Goal: Transaction & Acquisition: Purchase product/service

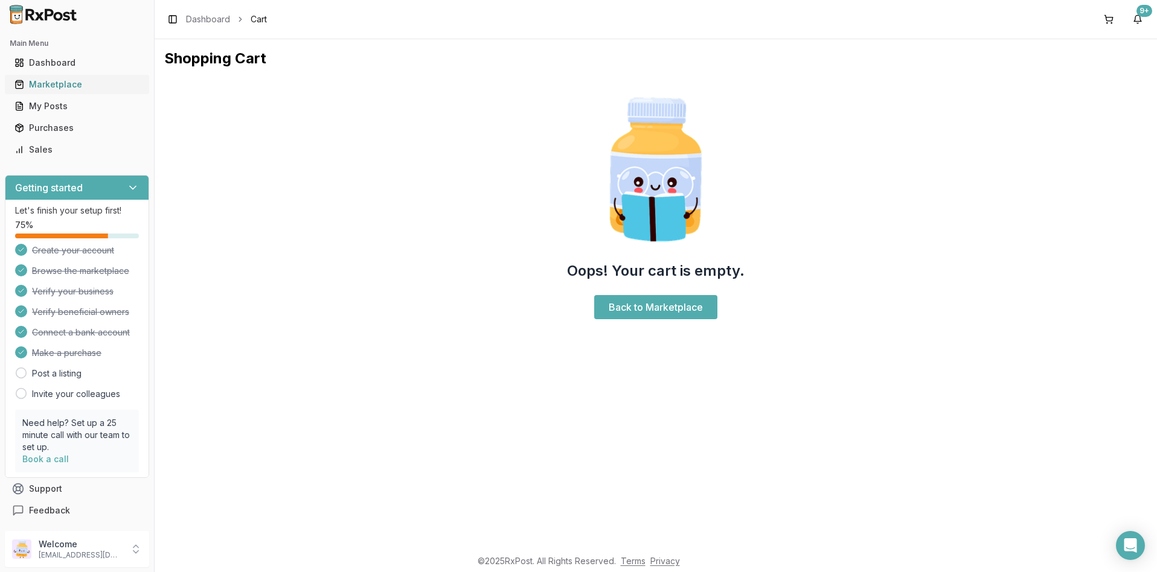
click at [60, 83] on div "Marketplace" at bounding box center [76, 84] width 125 height 12
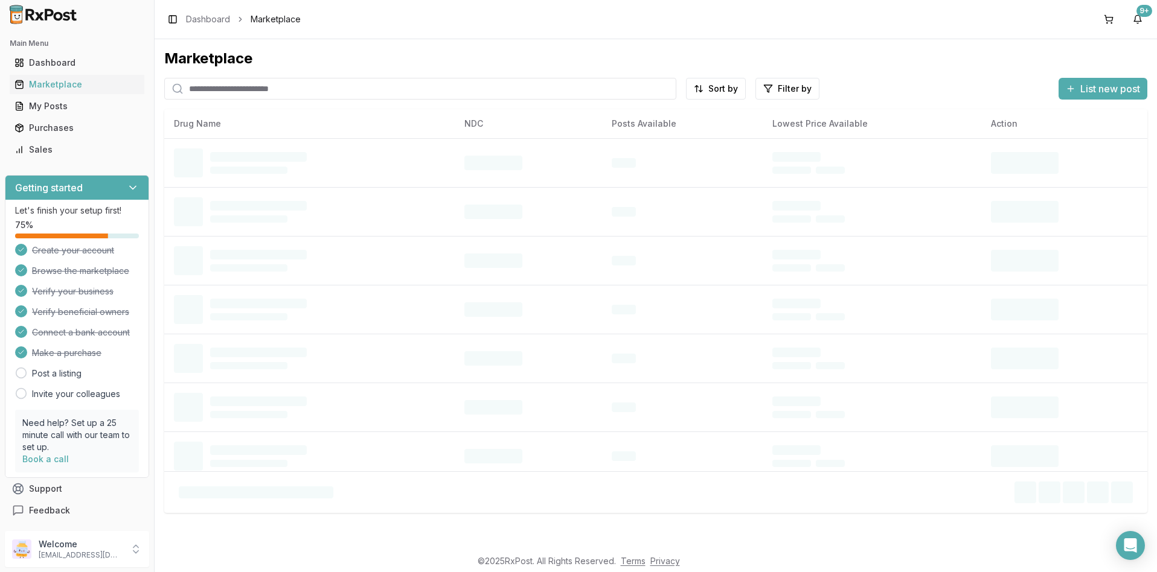
click at [235, 90] on input "search" at bounding box center [420, 89] width 512 height 22
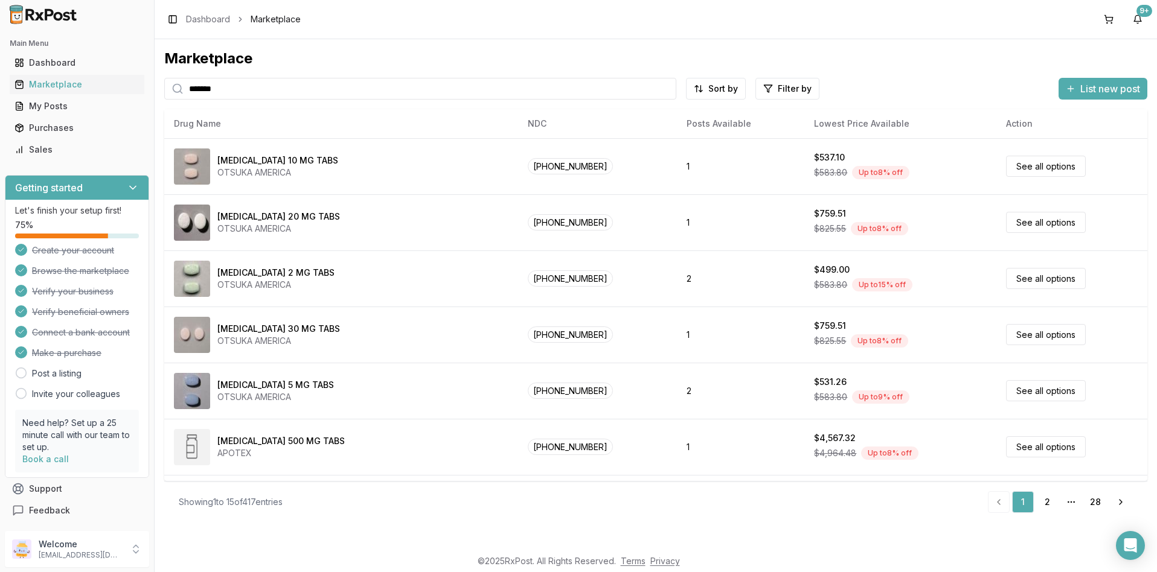
type input "******"
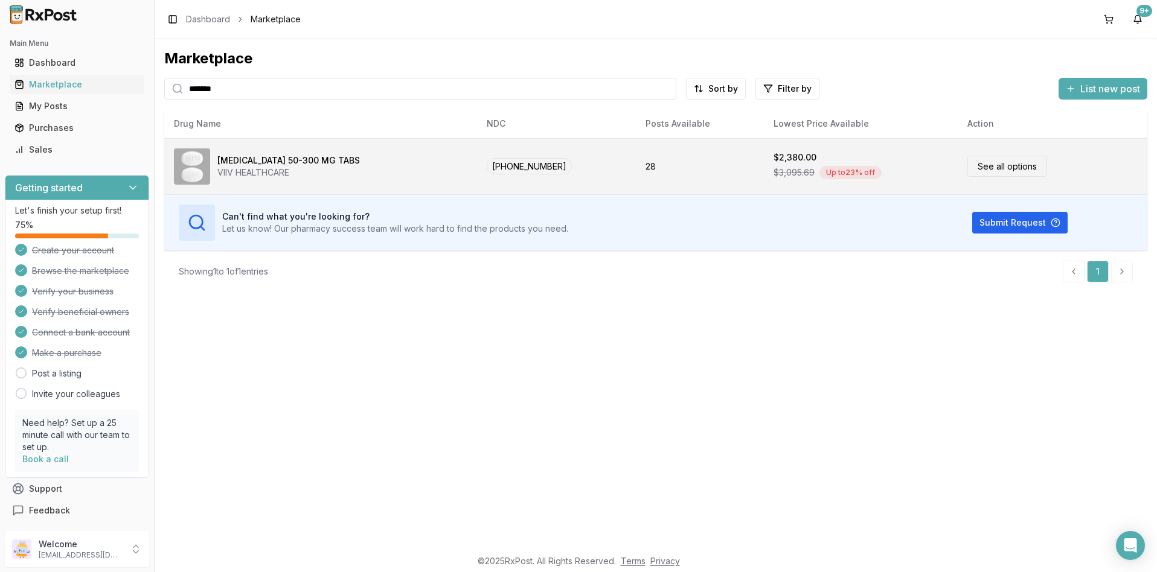
click at [1000, 165] on link "See all options" at bounding box center [1007, 166] width 80 height 21
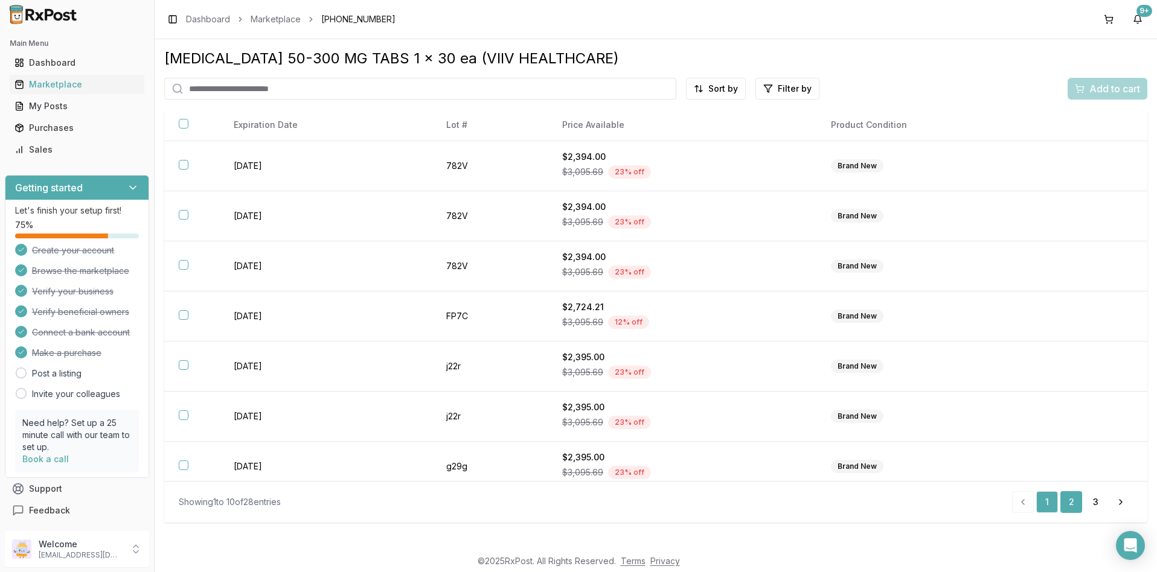
click at [1070, 503] on link "2" at bounding box center [1071, 502] width 22 height 22
click at [1090, 502] on link "3" at bounding box center [1095, 502] width 22 height 22
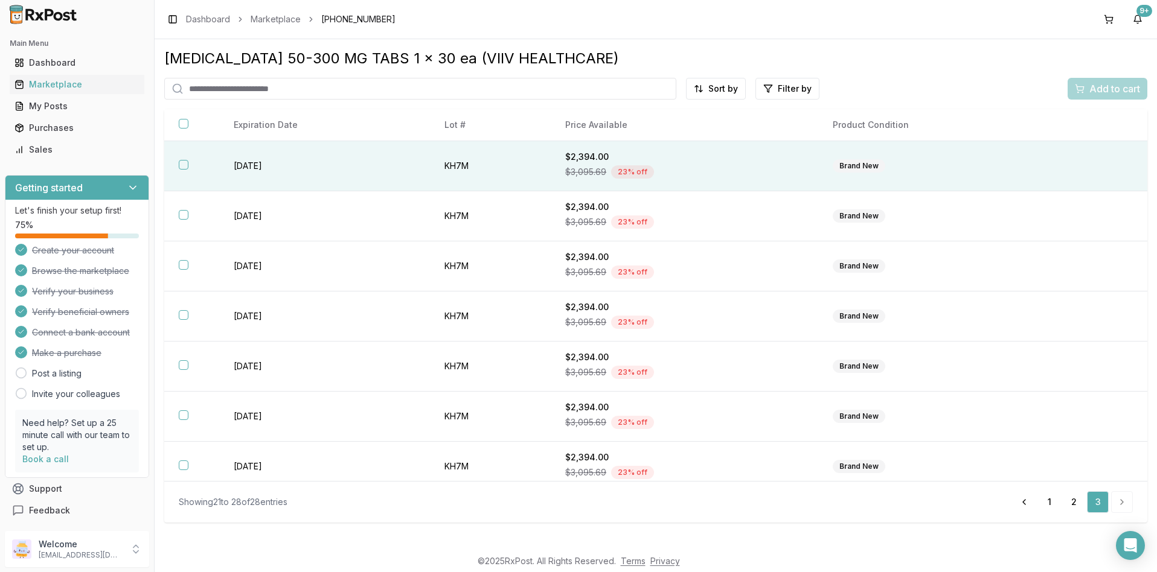
click at [574, 155] on div "$2,394.00" at bounding box center [684, 157] width 238 height 12
click at [1107, 92] on span "Add to cart" at bounding box center [1114, 88] width 51 height 14
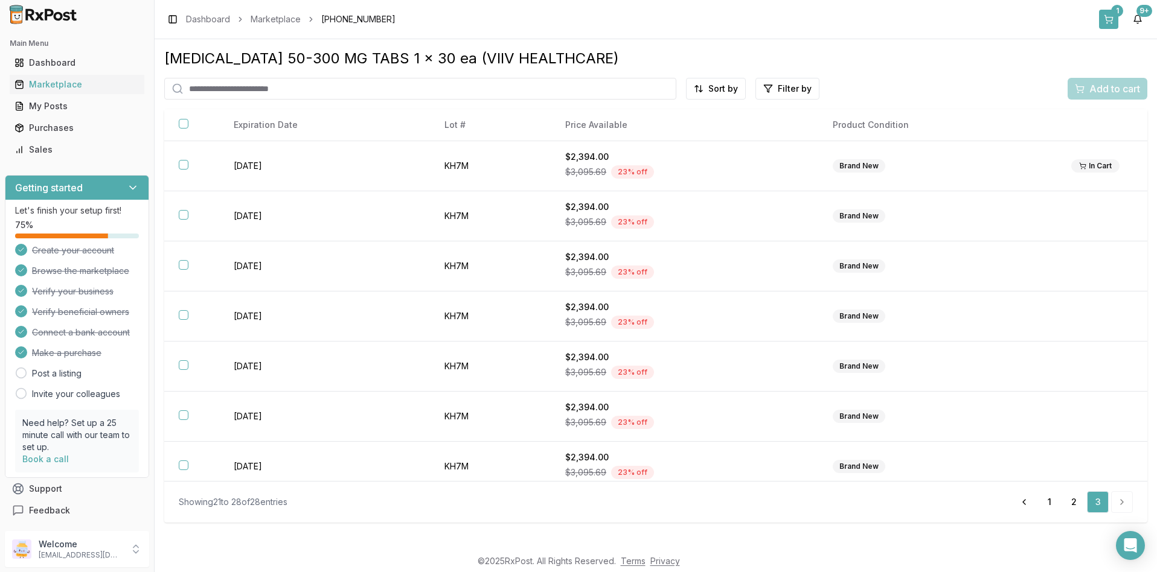
click at [1119, 11] on div "1" at bounding box center [1117, 11] width 12 height 12
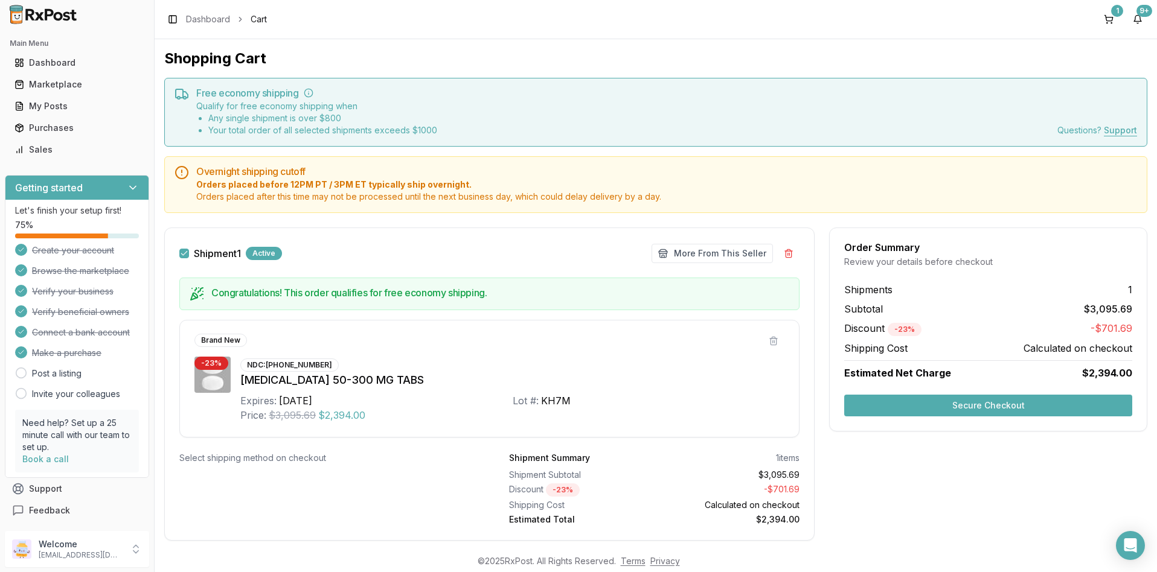
click at [968, 403] on button "Secure Checkout" at bounding box center [988, 406] width 288 height 22
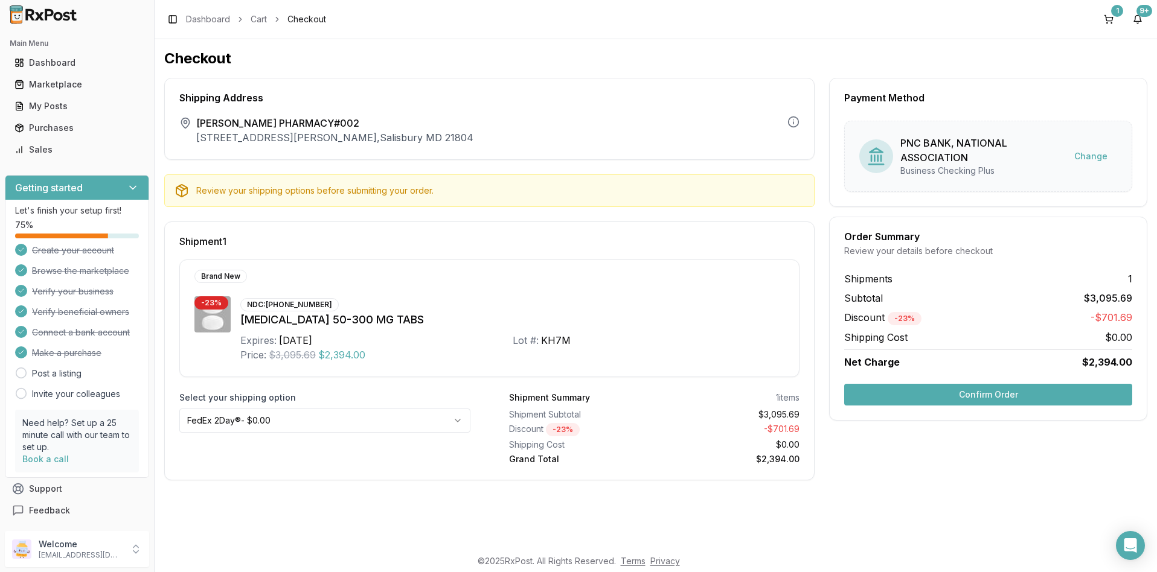
click at [974, 395] on button "Confirm Order" at bounding box center [988, 395] width 288 height 22
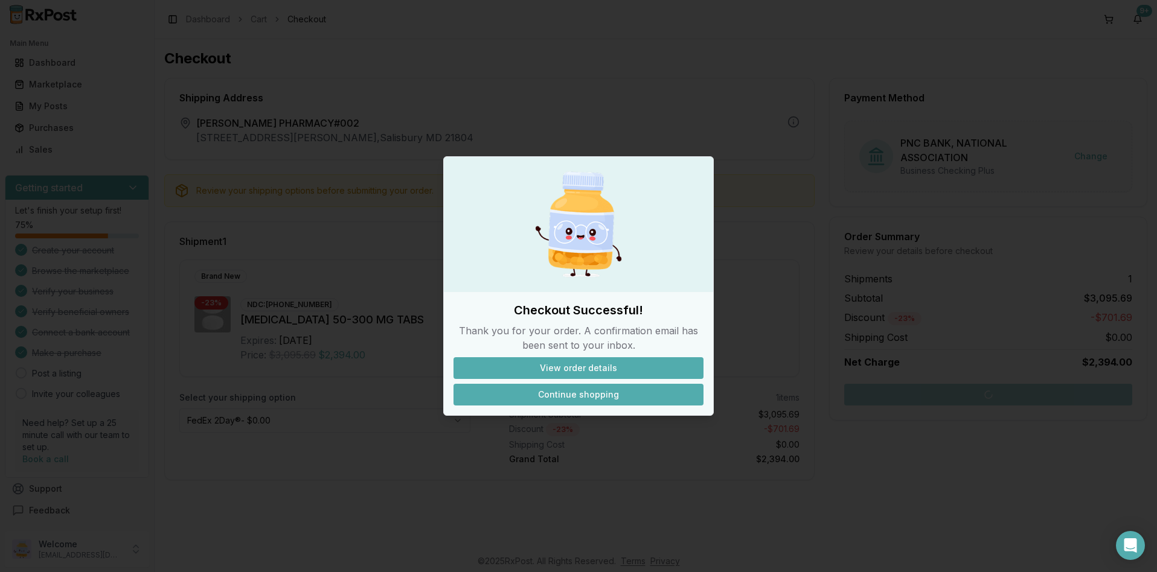
click at [581, 399] on button "Continue shopping" at bounding box center [578, 395] width 250 height 22
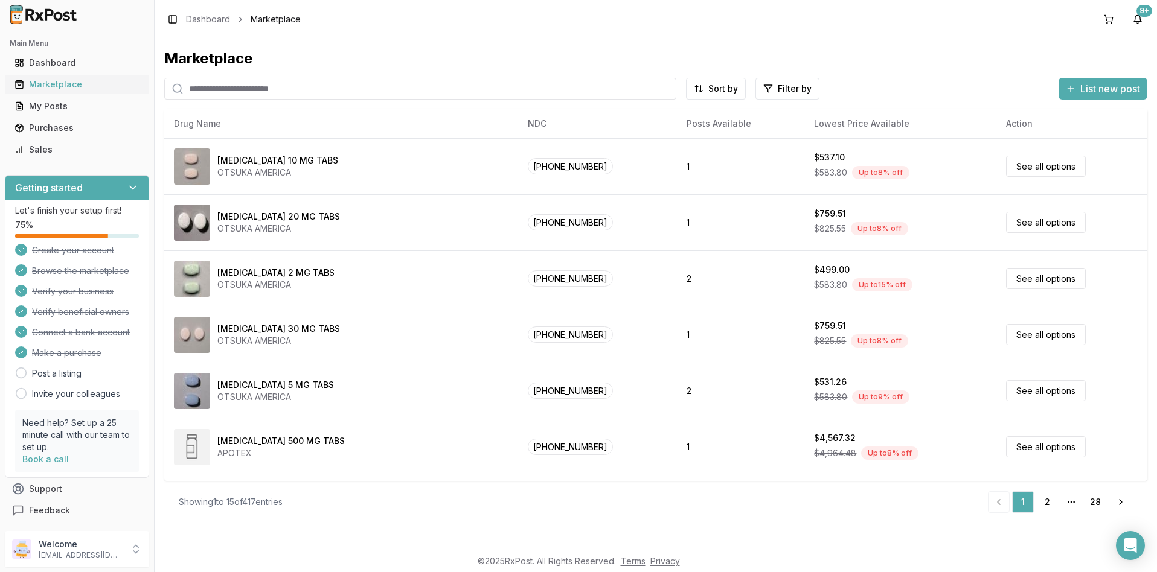
click at [56, 86] on div "Marketplace" at bounding box center [76, 84] width 125 height 12
click at [54, 131] on div "Purchases" at bounding box center [76, 128] width 125 height 12
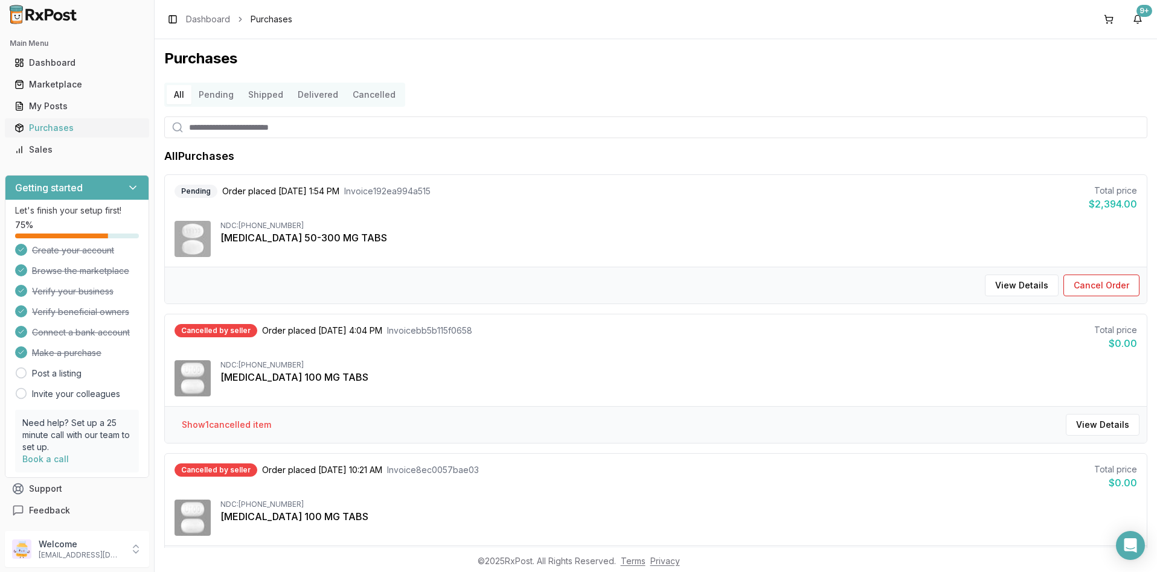
click at [42, 124] on div "Purchases" at bounding box center [76, 128] width 125 height 12
click at [297, 125] on input "search" at bounding box center [655, 128] width 983 height 22
type input "******"
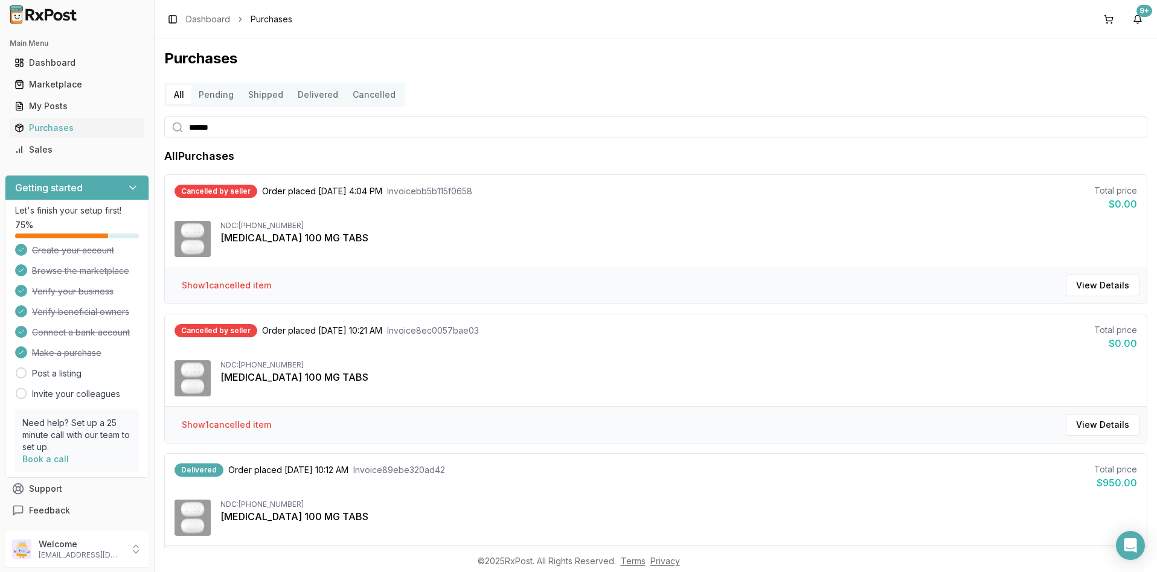
click at [249, 130] on input "******" at bounding box center [655, 128] width 983 height 22
click at [59, 85] on div "Marketplace" at bounding box center [76, 84] width 125 height 12
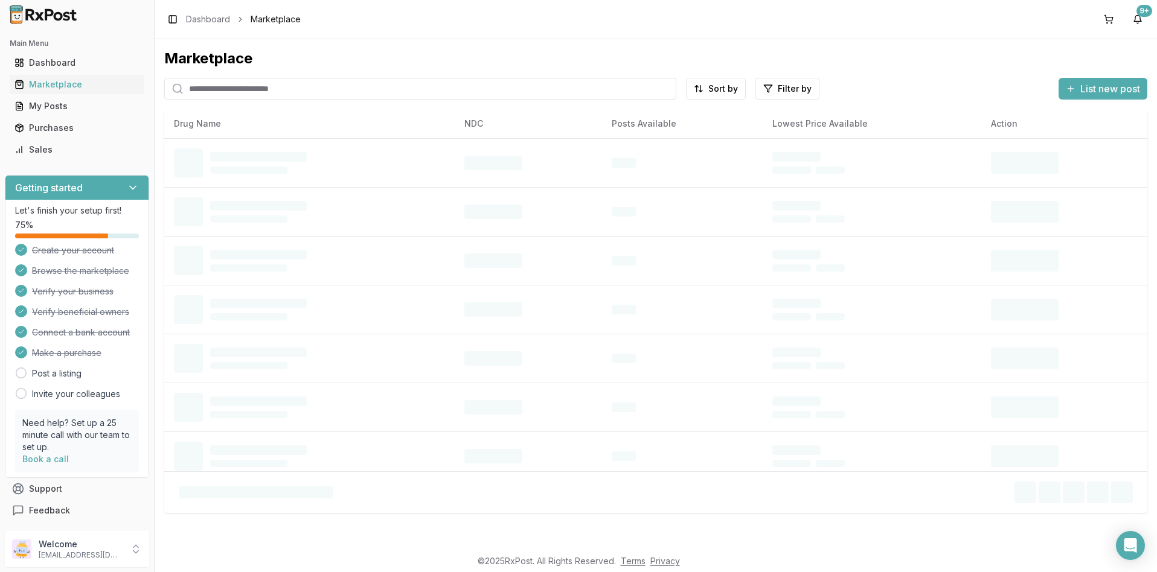
click at [235, 88] on input "search" at bounding box center [420, 89] width 512 height 22
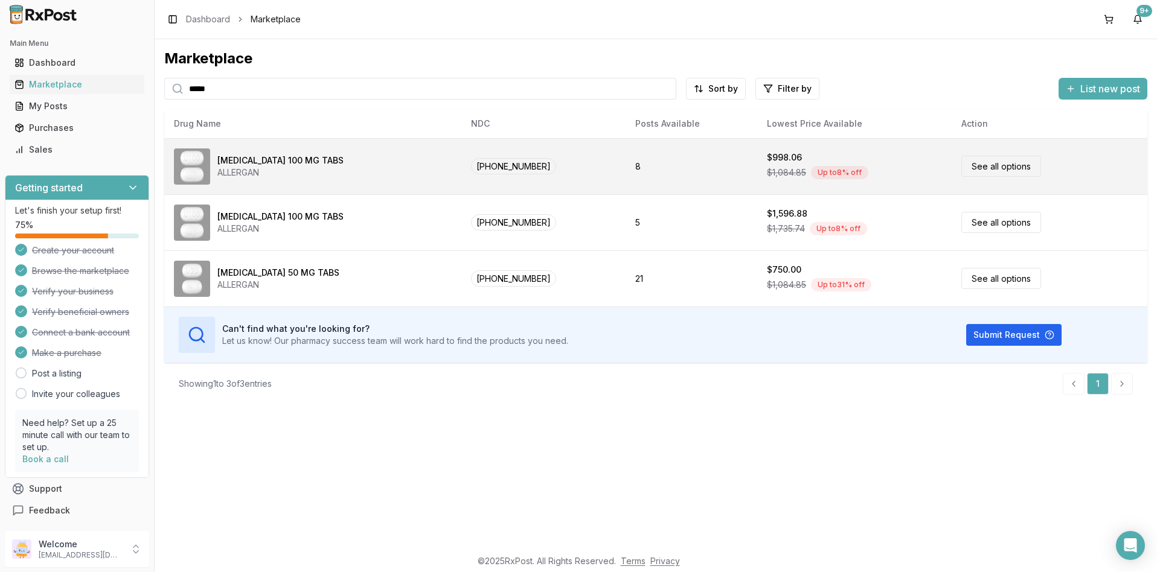
type input "*****"
click at [983, 168] on link "See all options" at bounding box center [1001, 166] width 80 height 21
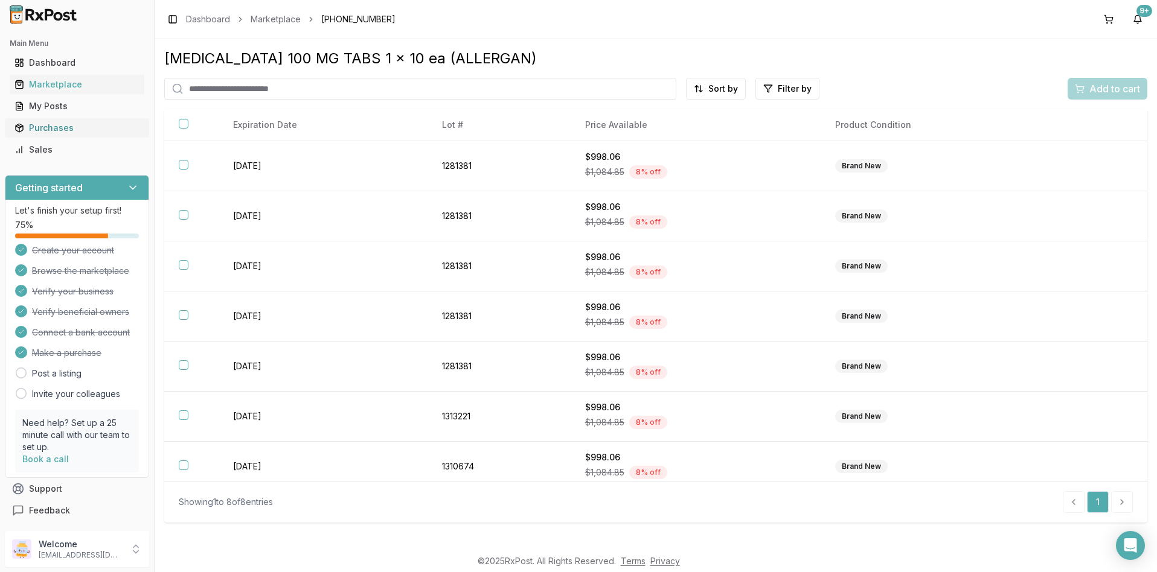
click at [39, 125] on div "Purchases" at bounding box center [76, 128] width 125 height 12
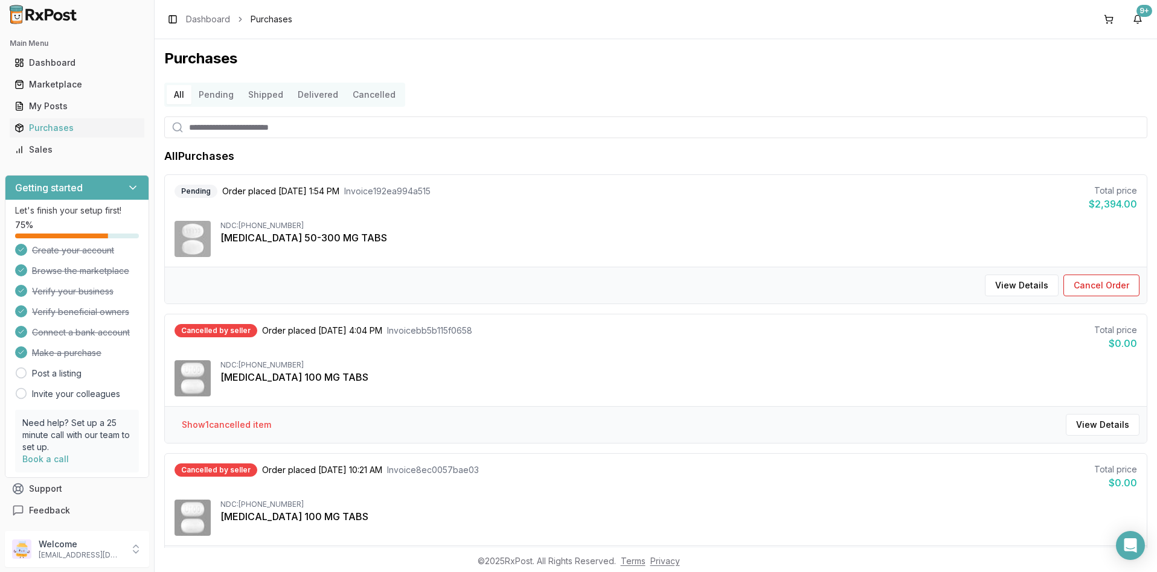
click at [208, 127] on input "search" at bounding box center [655, 128] width 983 height 22
type input "*******"
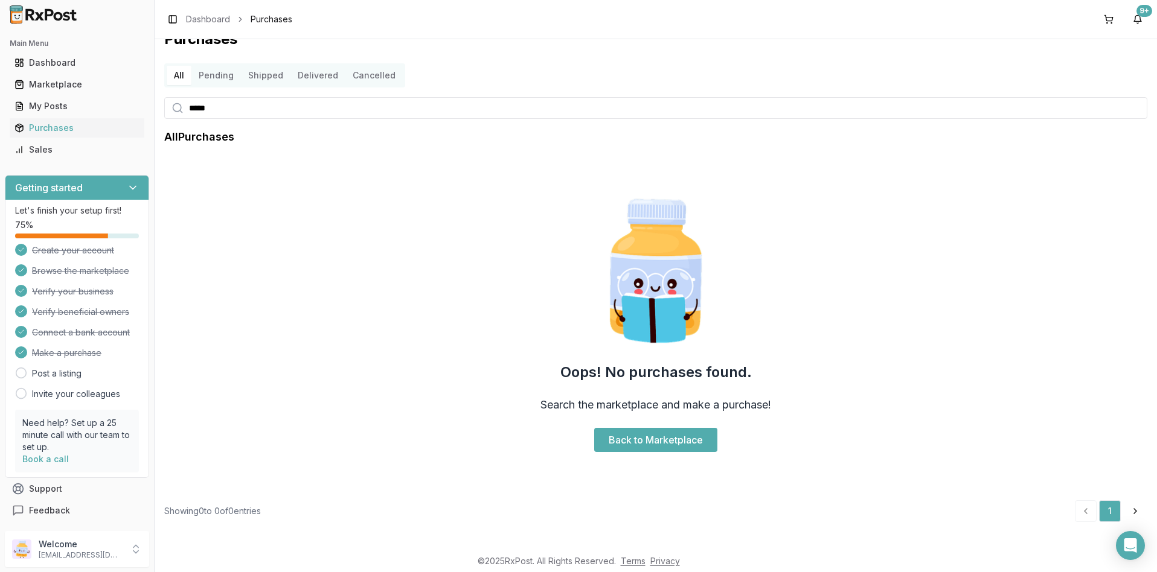
scroll to position [22, 0]
